Goal: Entertainment & Leisure: Consume media (video, audio)

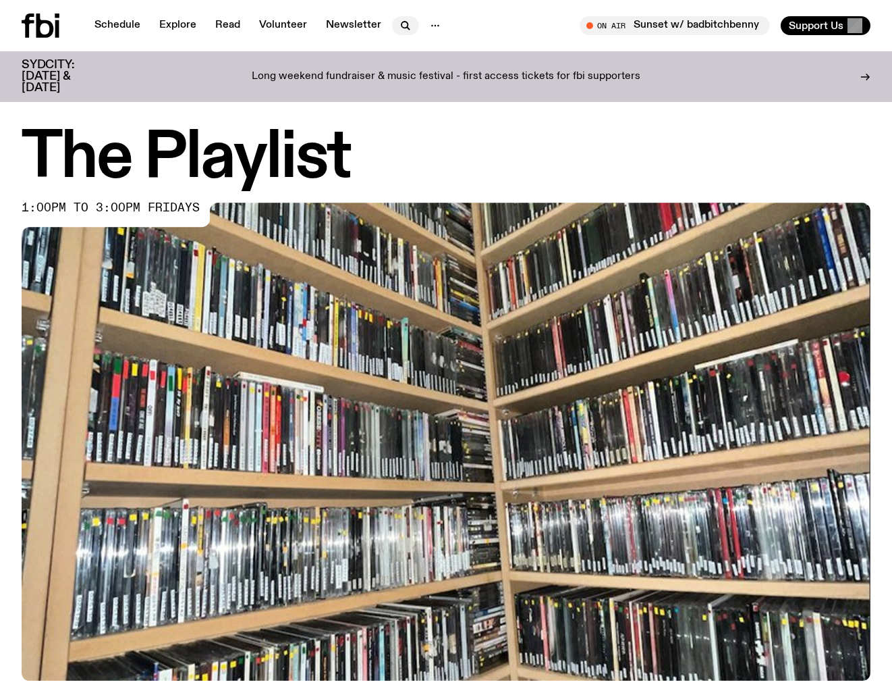
click at [398, 30] on icon "button" at bounding box center [406, 26] width 16 height 16
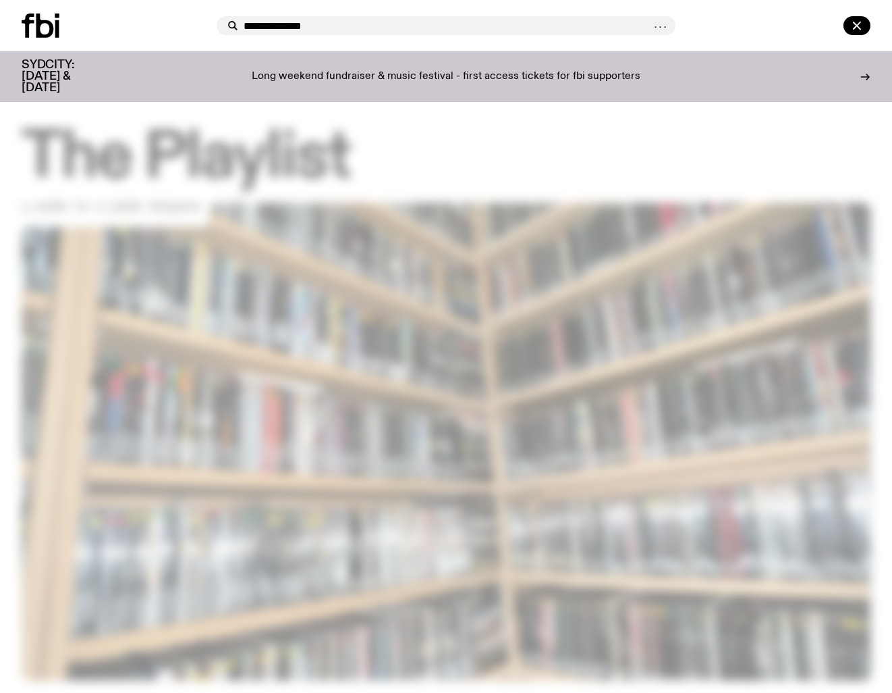
type input "**********"
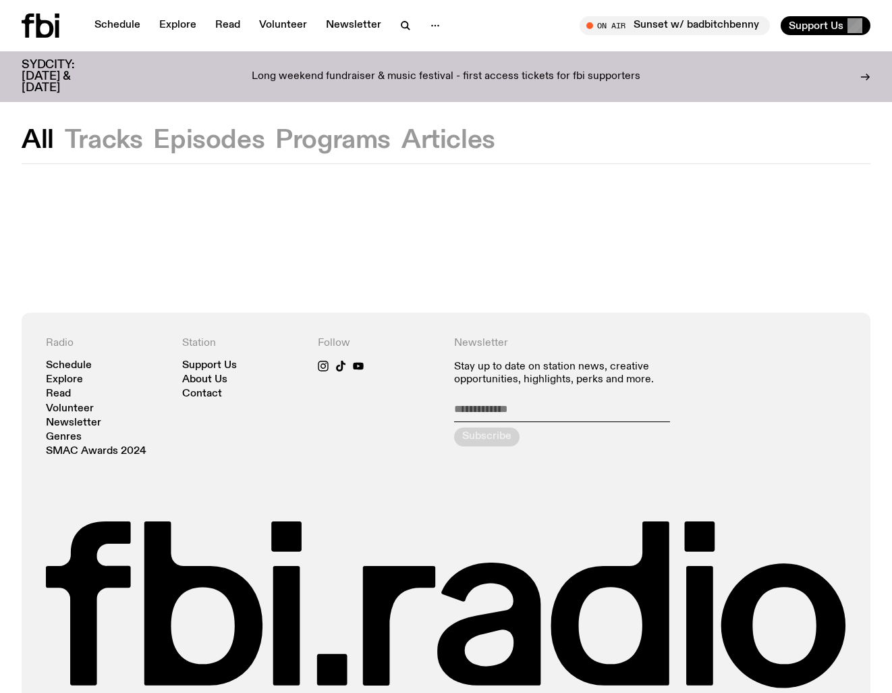
click at [402, 147] on button "Programs" at bounding box center [449, 140] width 94 height 24
click at [130, 26] on link "Schedule" at bounding box center [117, 25] width 62 height 19
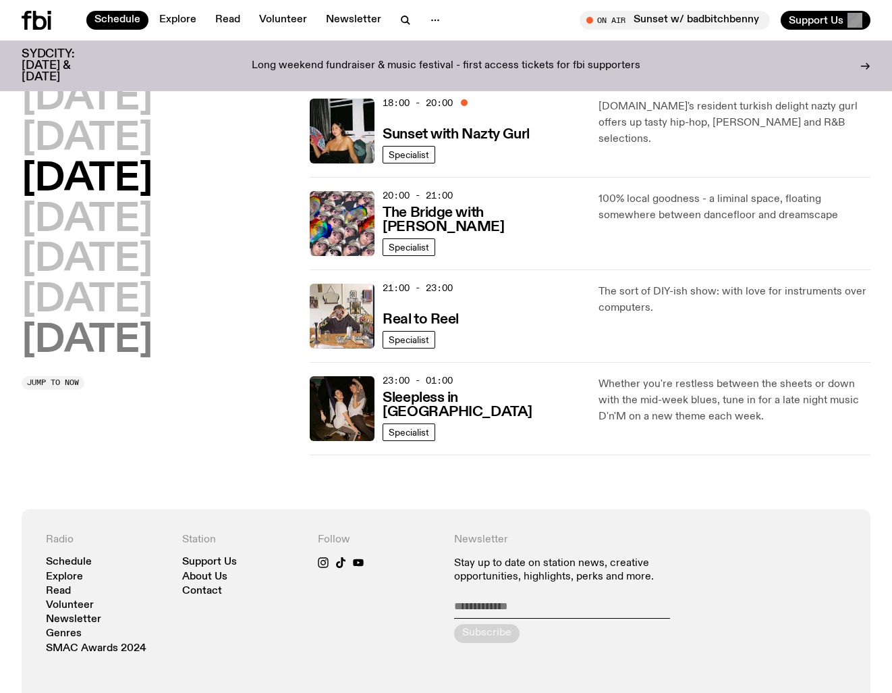
click at [135, 322] on h2 "[DATE]" at bounding box center [87, 341] width 131 height 38
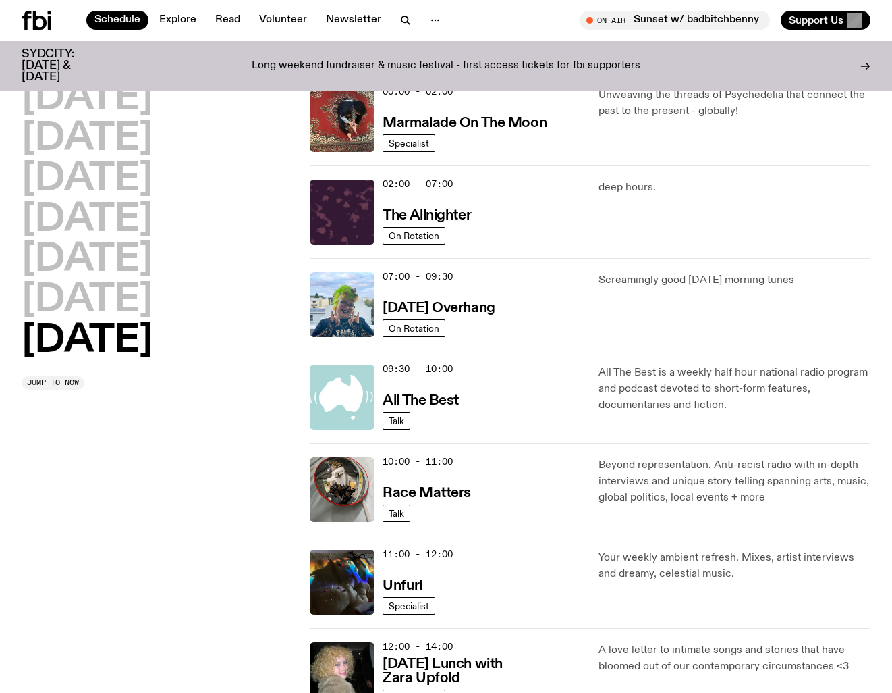
scroll to position [38, 0]
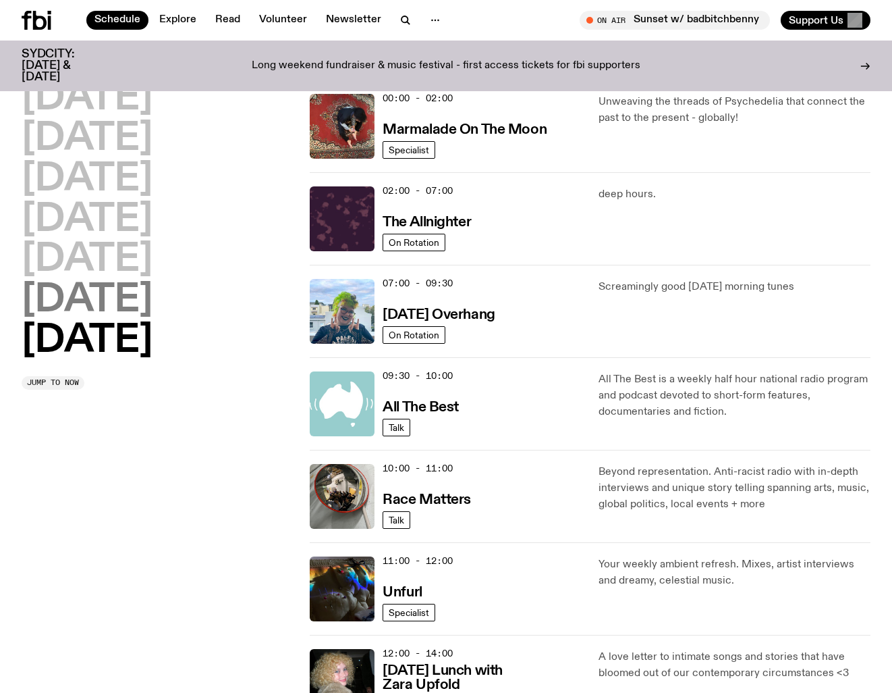
click at [153, 304] on h2 "[DATE]" at bounding box center [87, 300] width 131 height 38
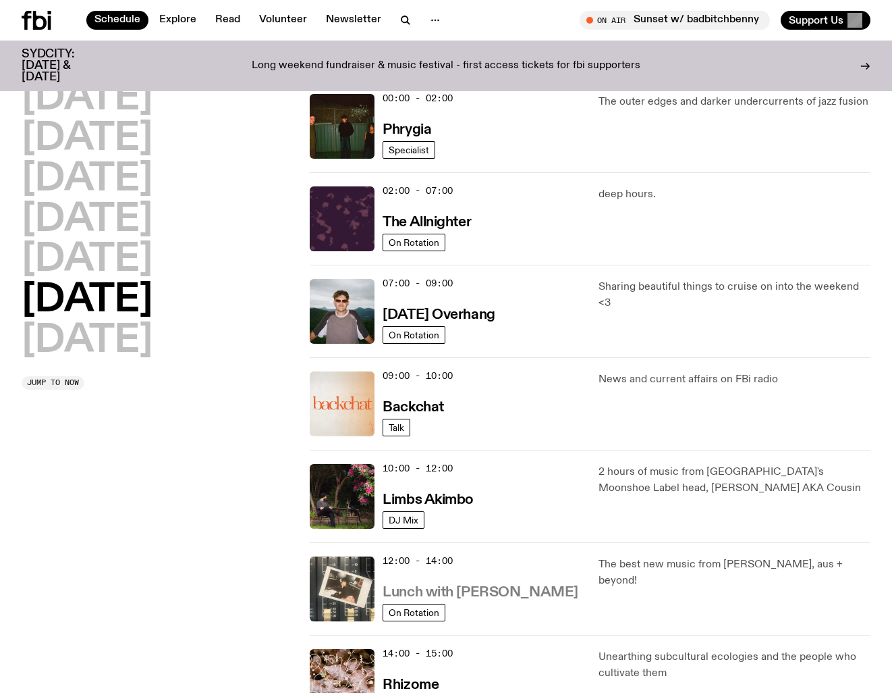
click at [448, 596] on h3 "Lunch with [PERSON_NAME]" at bounding box center [480, 592] width 195 height 14
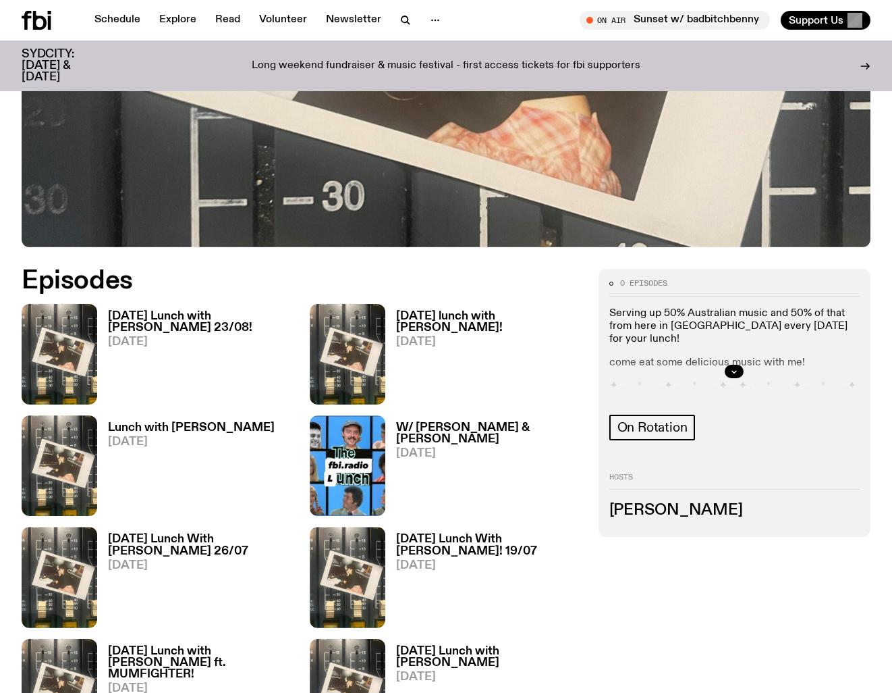
scroll to position [481, 0]
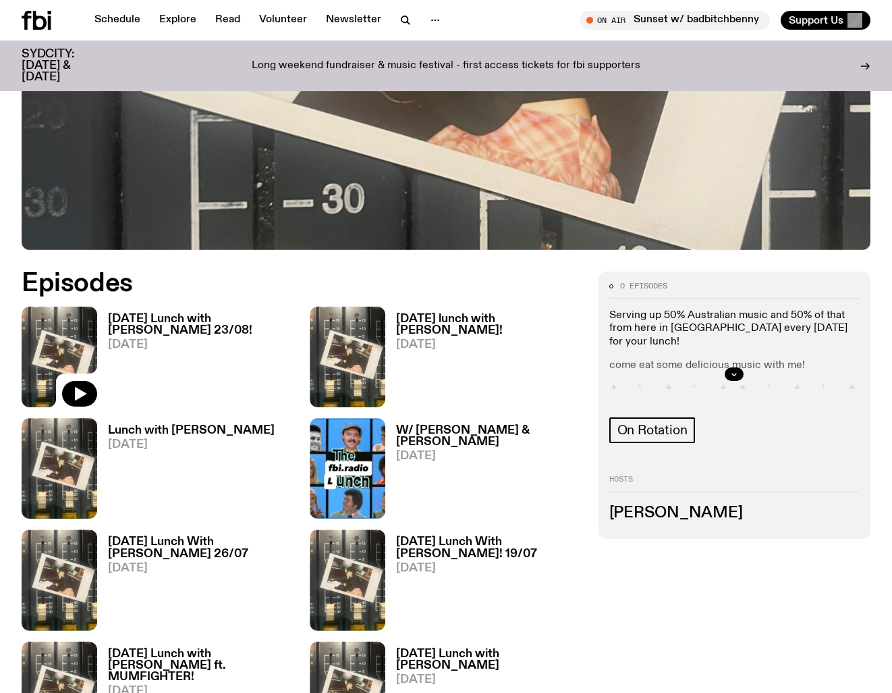
click at [71, 306] on img at bounding box center [60, 356] width 76 height 101
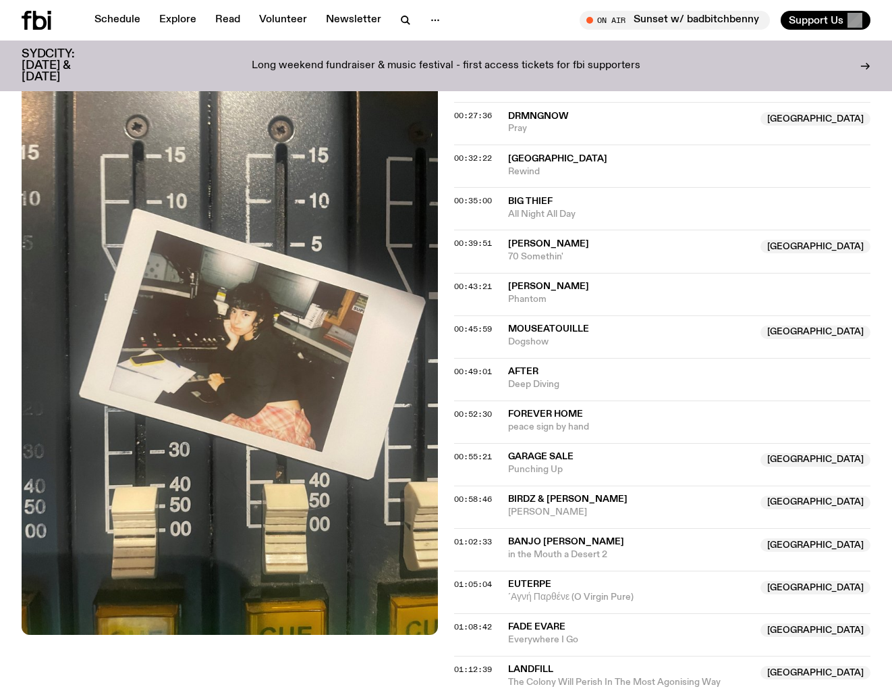
scroll to position [880, 0]
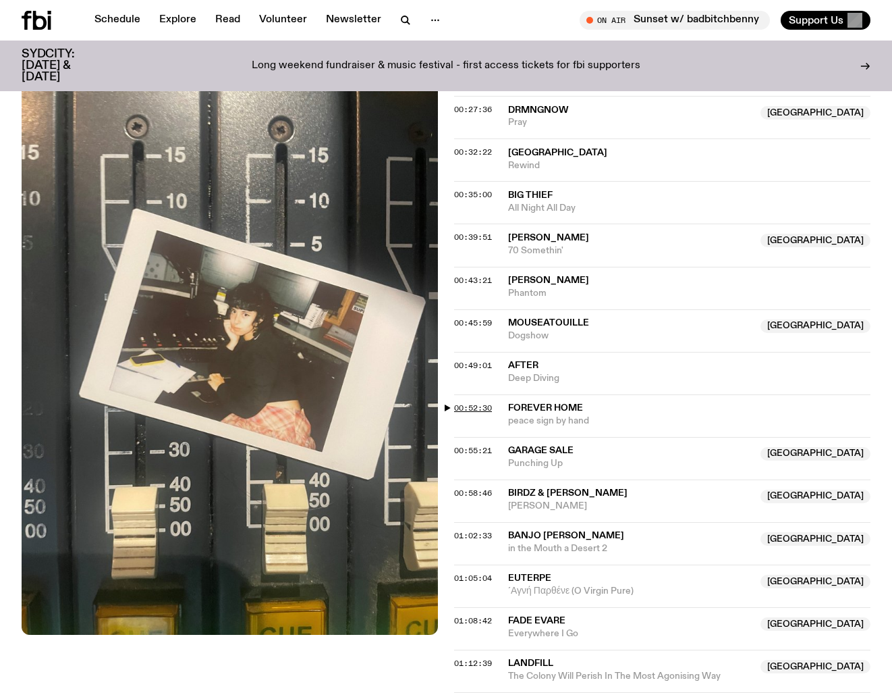
click at [458, 406] on span "00:52:30" at bounding box center [473, 407] width 38 height 11
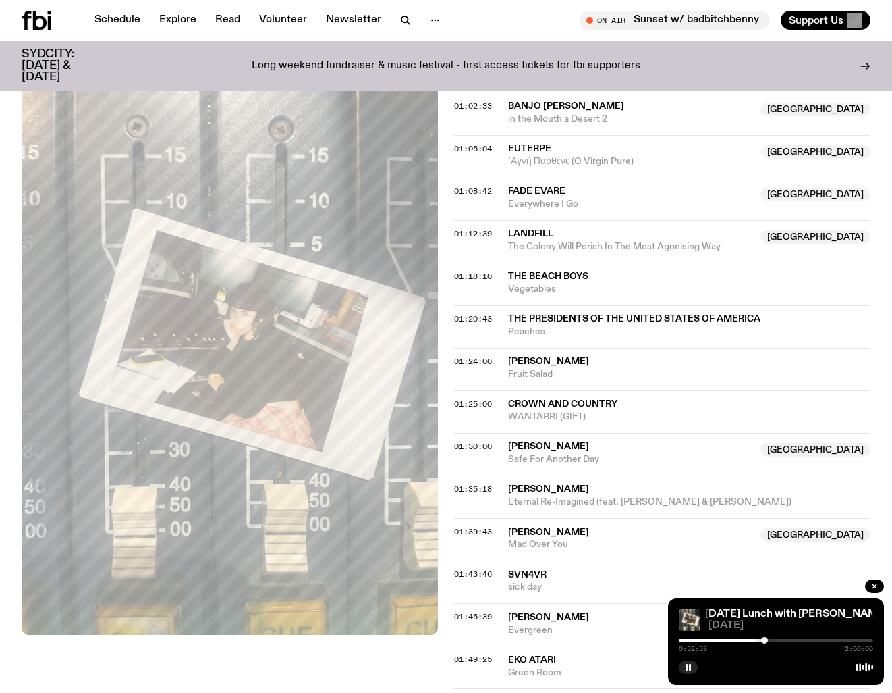
scroll to position [1312, 0]
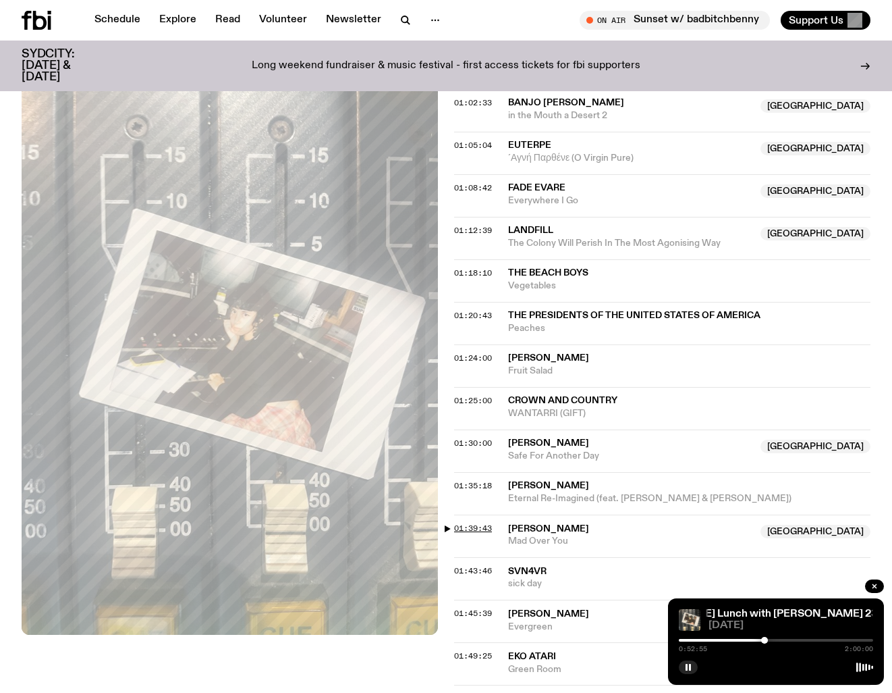
click at [475, 526] on span "01:39:43" at bounding box center [473, 527] width 38 height 11
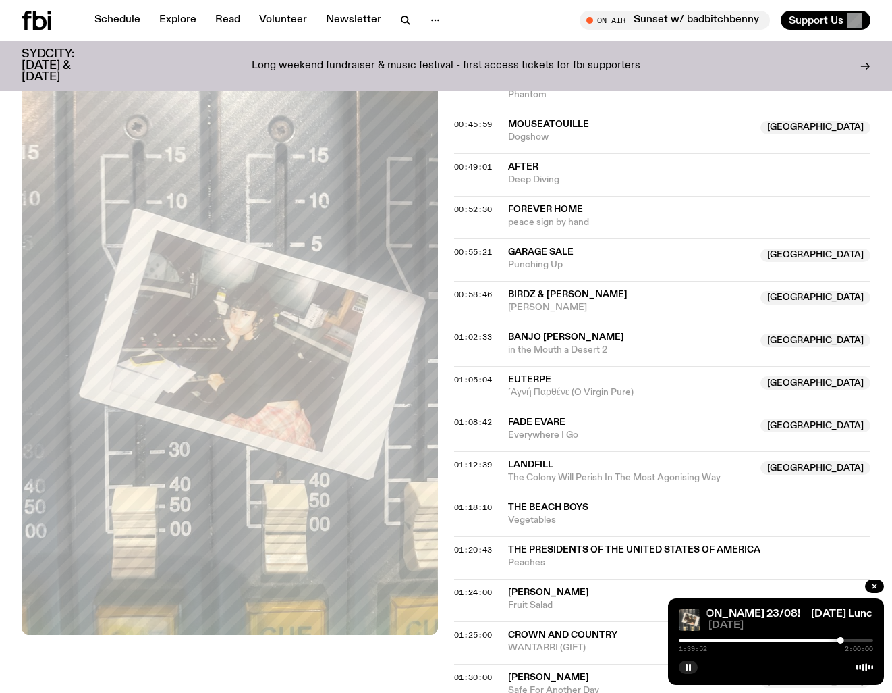
scroll to position [1062, 0]
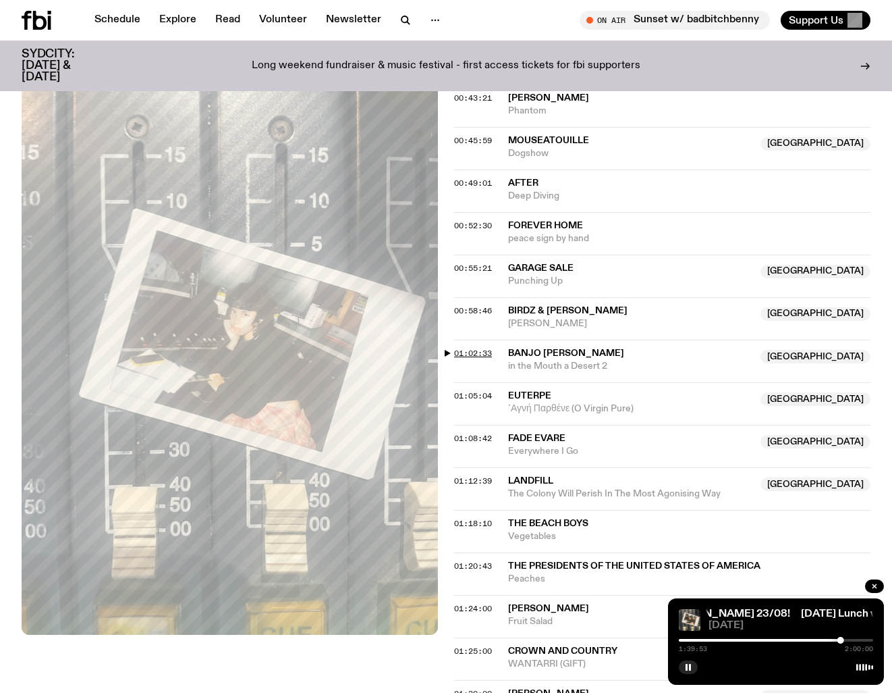
click at [468, 353] on span "01:02:33" at bounding box center [473, 353] width 38 height 11
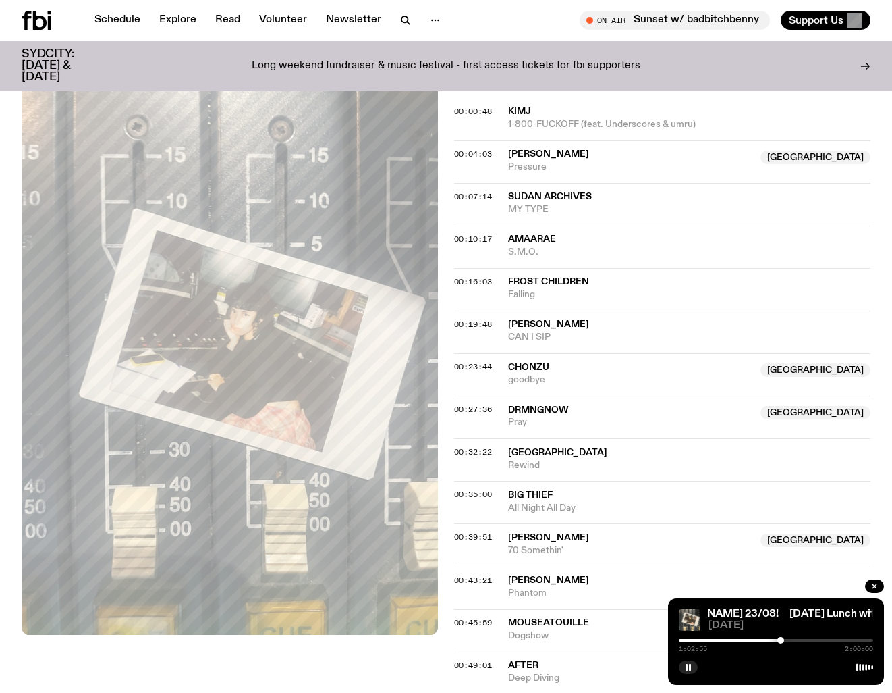
scroll to position [579, 0]
click at [470, 411] on span "00:27:36" at bounding box center [473, 409] width 38 height 11
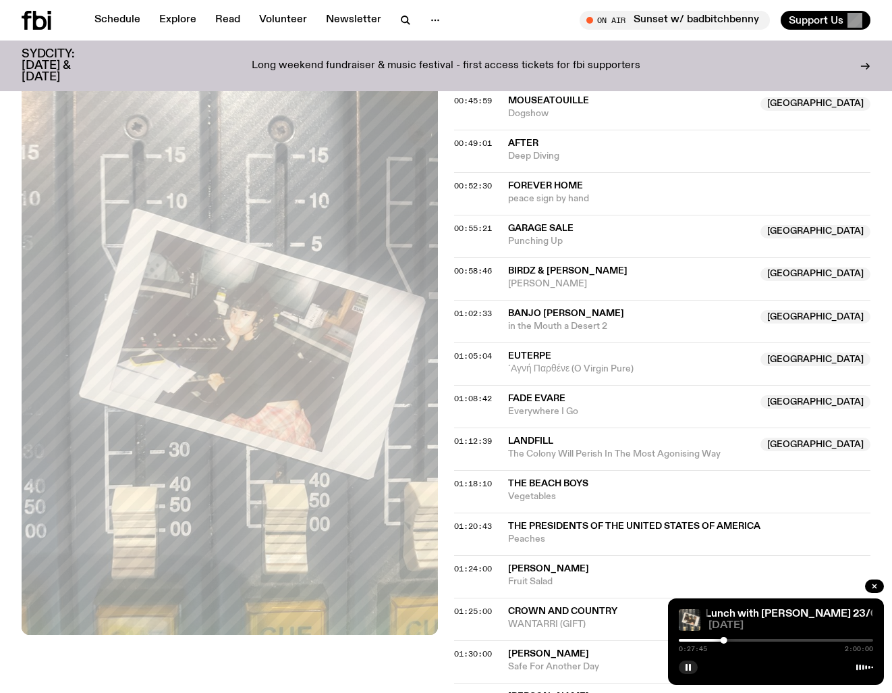
scroll to position [1104, 0]
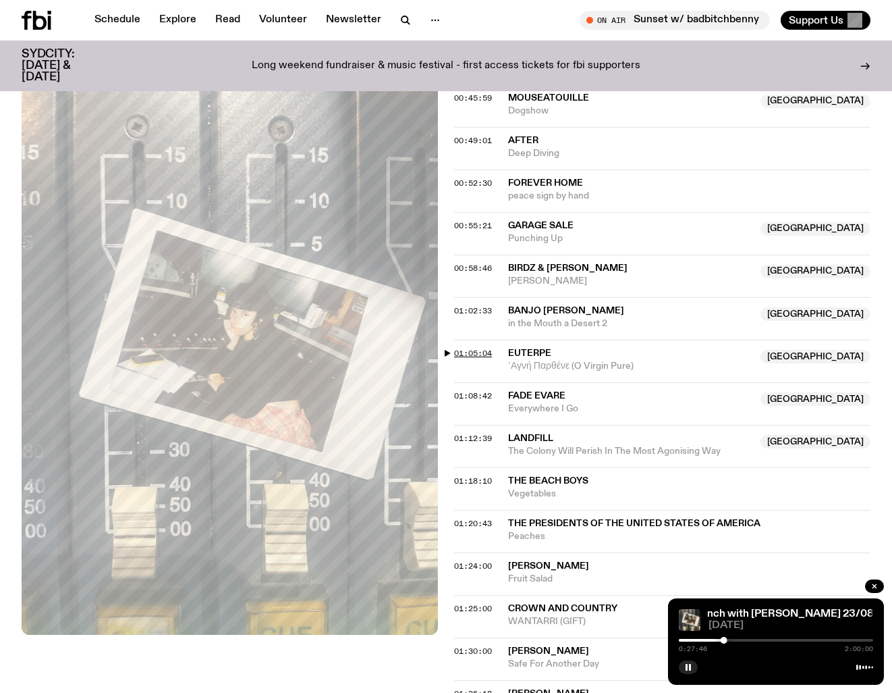
drag, startPoint x: 473, startPoint y: 354, endPoint x: 479, endPoint y: 354, distance: 6.8
click at [473, 354] on span "01:05:04" at bounding box center [473, 353] width 38 height 11
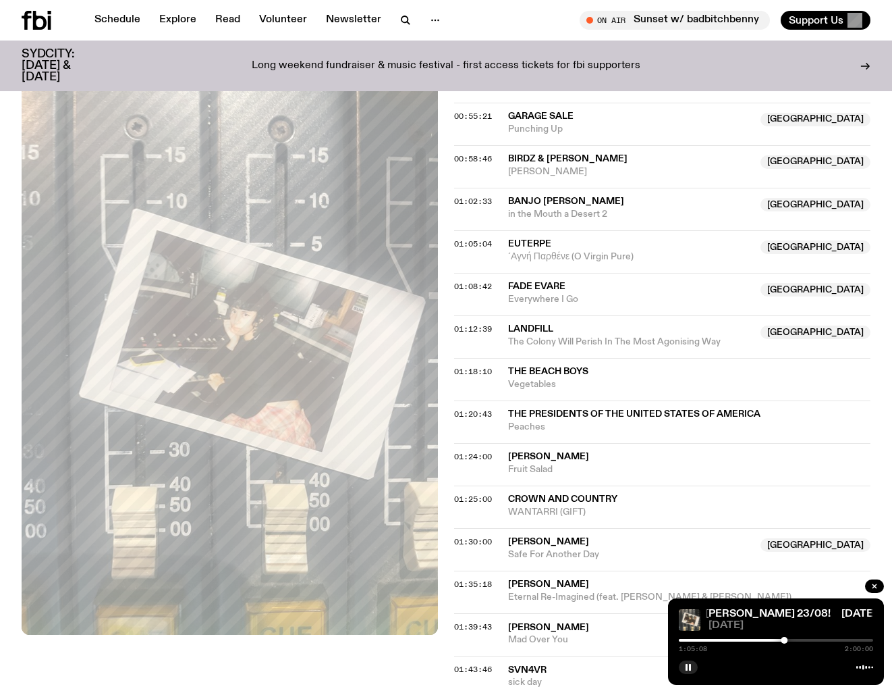
scroll to position [1212, 0]
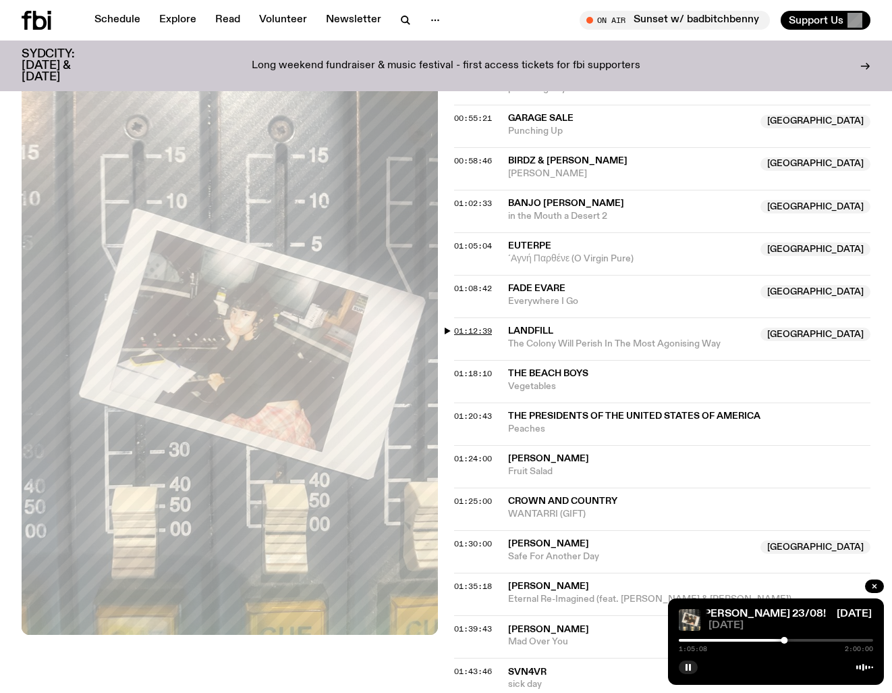
click at [474, 330] on span "01:12:39" at bounding box center [473, 330] width 38 height 11
click at [476, 246] on span "01:05:04" at bounding box center [473, 245] width 38 height 11
click at [788, 639] on div at bounding box center [776, 640] width 194 height 3
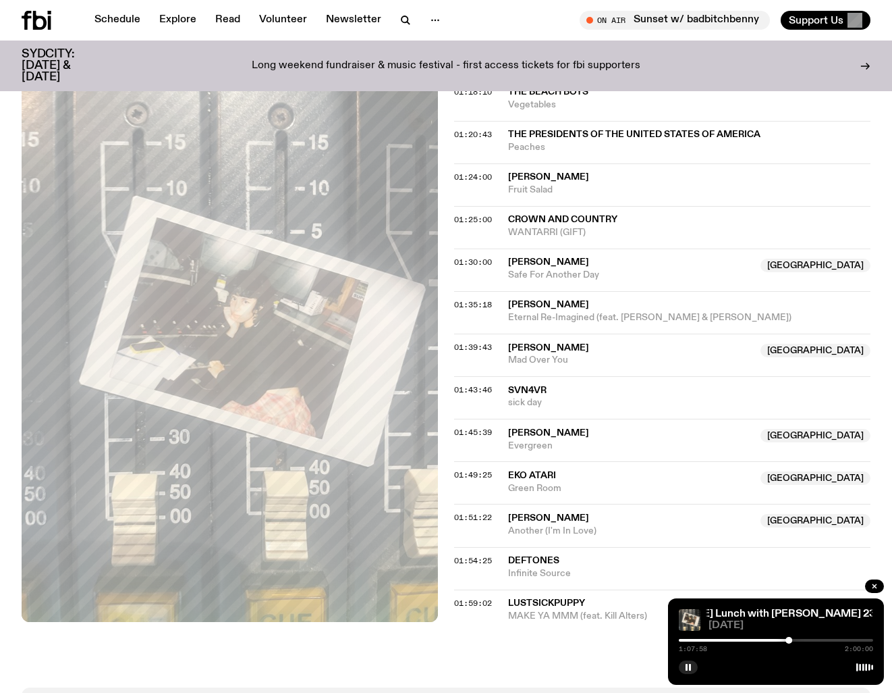
scroll to position [1496, 0]
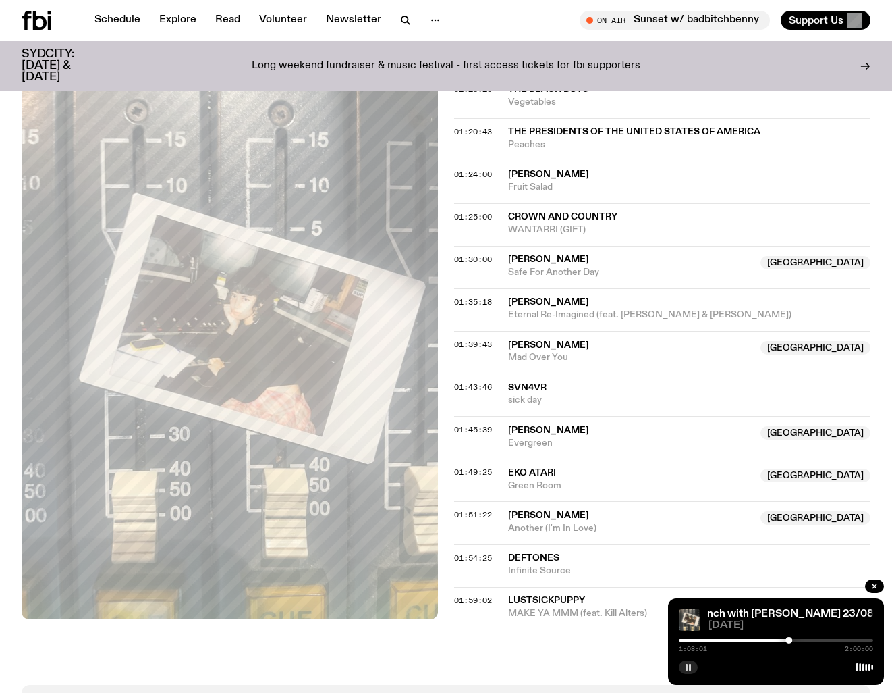
click at [690, 669] on rect "button" at bounding box center [690, 667] width 2 height 7
